Goal: Information Seeking & Learning: Learn about a topic

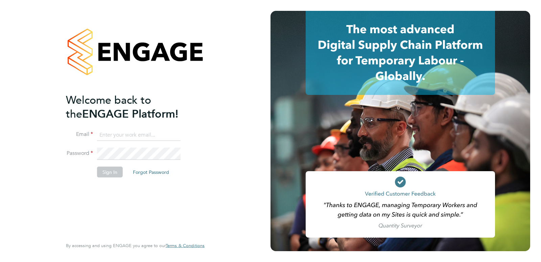
type input "[PERSON_NAME][EMAIL_ADDRESS][PERSON_NAME][DOMAIN_NAME]"
click at [106, 173] on button "Sign In" at bounding box center [110, 172] width 26 height 11
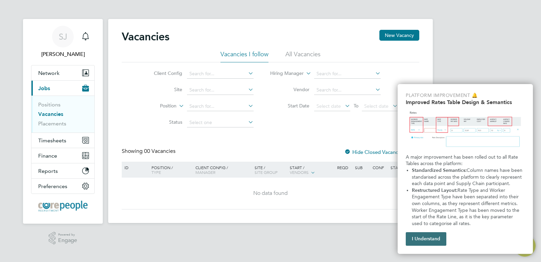
click at [426, 239] on button "I Understand" at bounding box center [426, 239] width 41 height 14
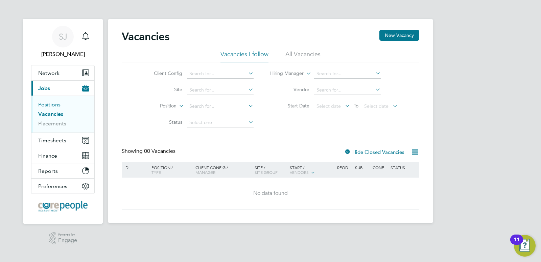
click at [59, 104] on link "Positions" at bounding box center [49, 104] width 22 height 6
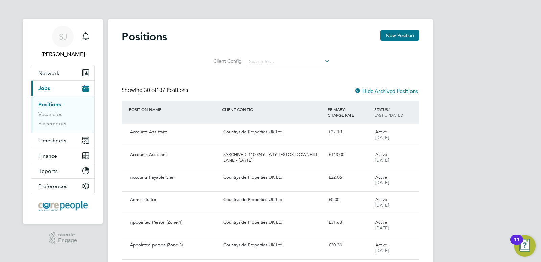
click at [324, 62] on icon at bounding box center [324, 60] width 0 height 9
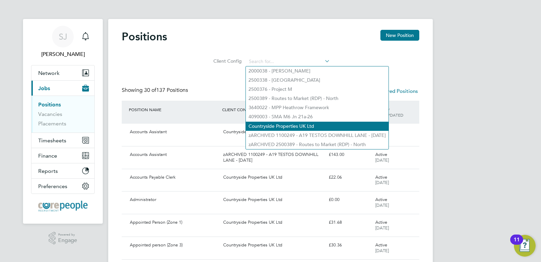
click at [305, 123] on li "Countryside Properties UK Ltd" at bounding box center [317, 125] width 143 height 9
type input "Countryside Properties UK Ltd"
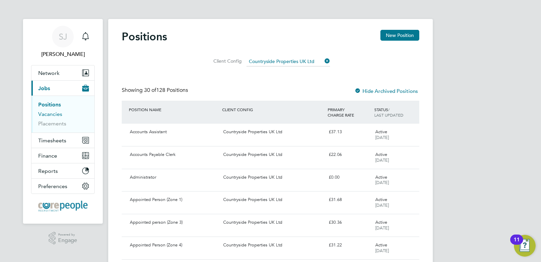
click at [57, 113] on link "Vacancies" at bounding box center [50, 114] width 24 height 6
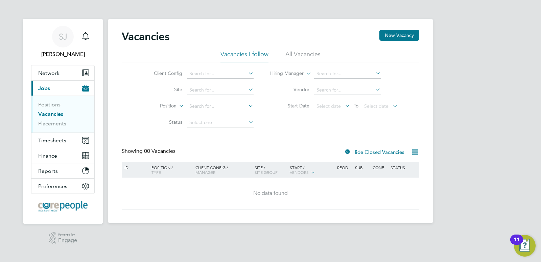
click at [247, 75] on icon at bounding box center [247, 72] width 0 height 9
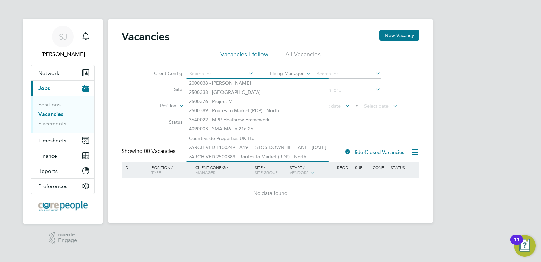
click at [247, 75] on icon at bounding box center [247, 72] width 0 height 9
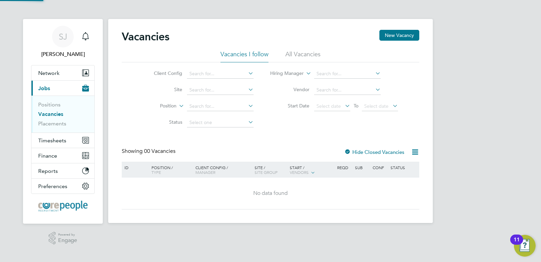
click at [304, 54] on li "All Vacancies" at bounding box center [303, 56] width 35 height 12
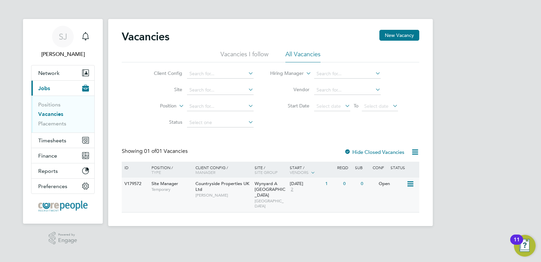
click at [168, 183] on span "Site Manager" at bounding box center [165, 183] width 27 height 6
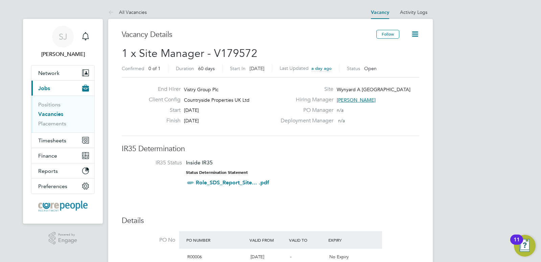
click at [221, 182] on link "Role_SDS_Report_Site... .pdf" at bounding box center [232, 182] width 73 height 6
click at [74, 53] on span "Susan Jackson" at bounding box center [63, 54] width 64 height 8
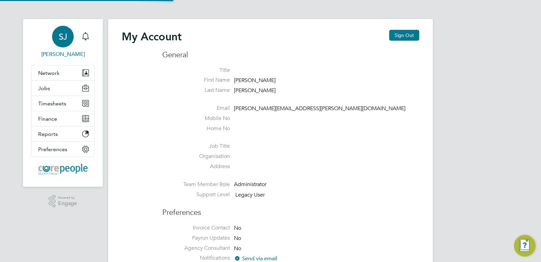
type input "[PERSON_NAME][EMAIL_ADDRESS][PERSON_NAME][DOMAIN_NAME]"
click at [408, 33] on button "Sign Out" at bounding box center [405, 35] width 30 height 11
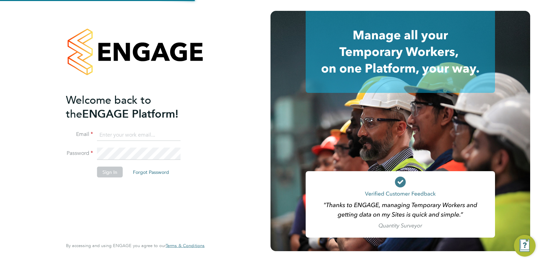
type input "[PERSON_NAME][EMAIL_ADDRESS][PERSON_NAME][DOMAIN_NAME]"
